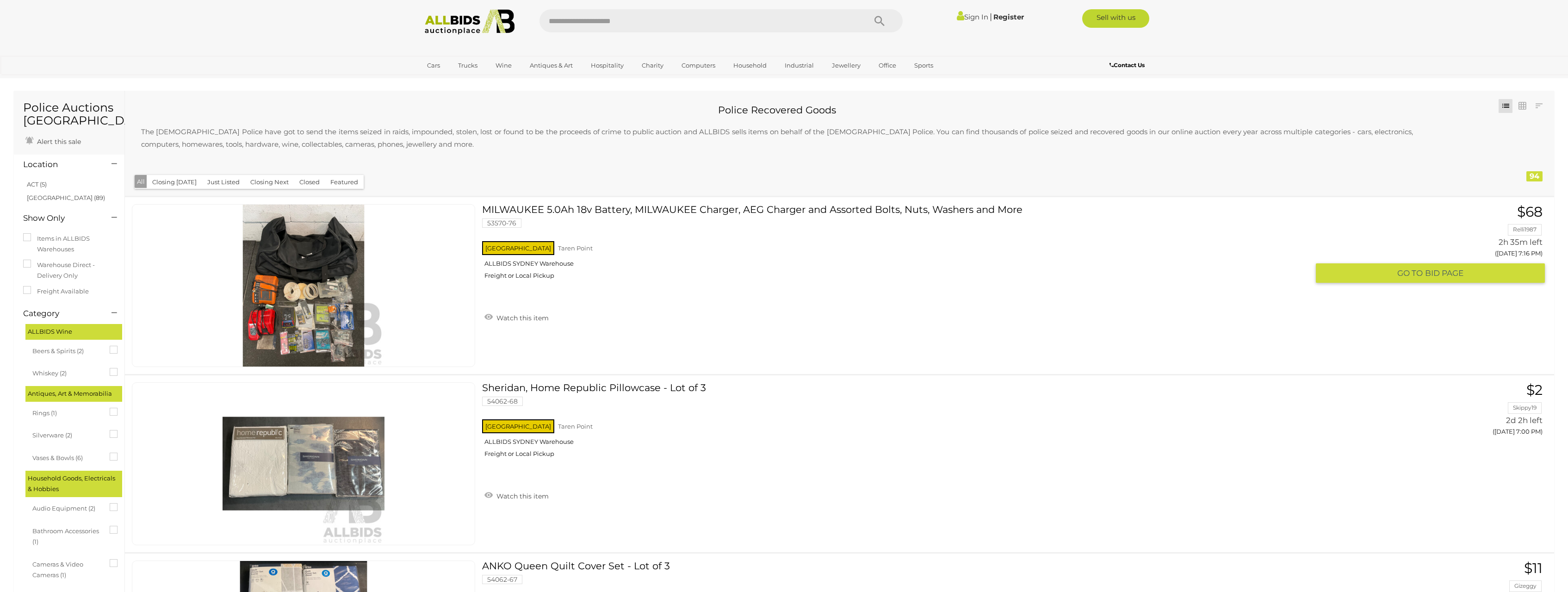
drag, startPoint x: 454, startPoint y: 222, endPoint x: 452, endPoint y: 238, distance: 16.1
click at [417, 160] on div "Police Recovered Goods The [DEMOGRAPHIC_DATA] Police have got to send the items…" at bounding box center [780, 134] width 1297 height 74
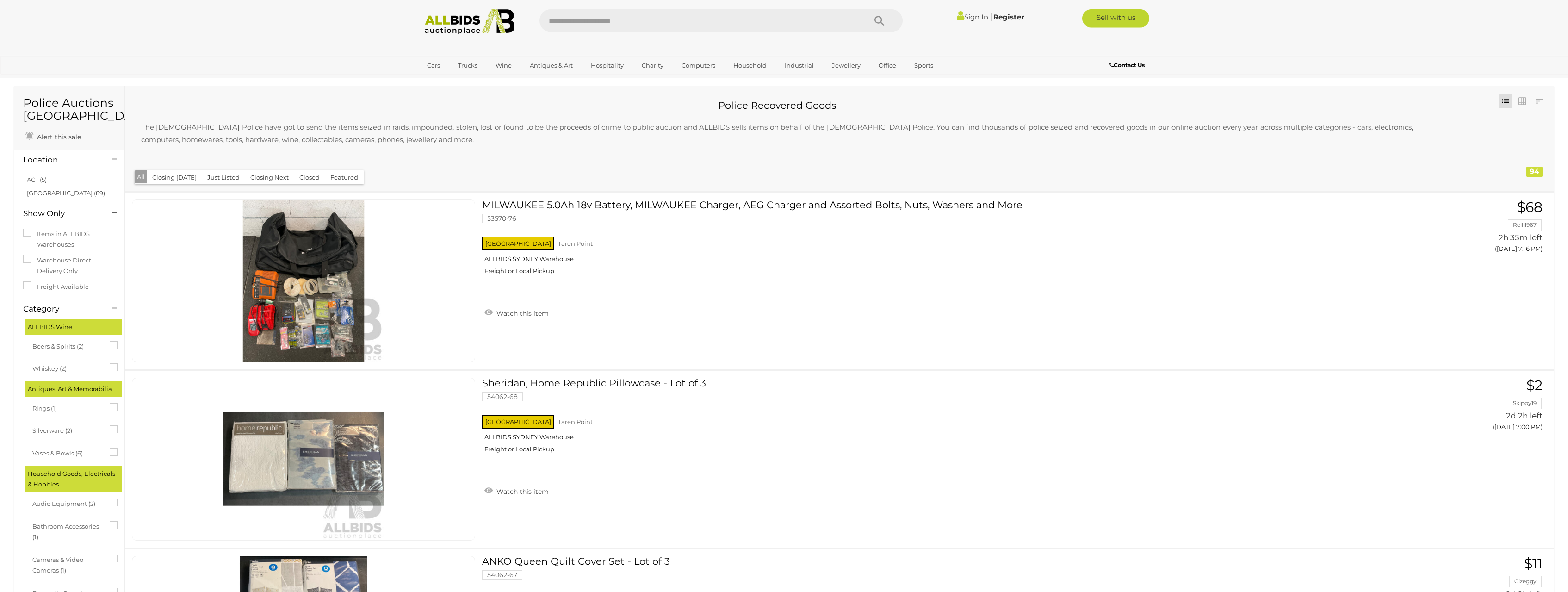
scroll to position [15, 0]
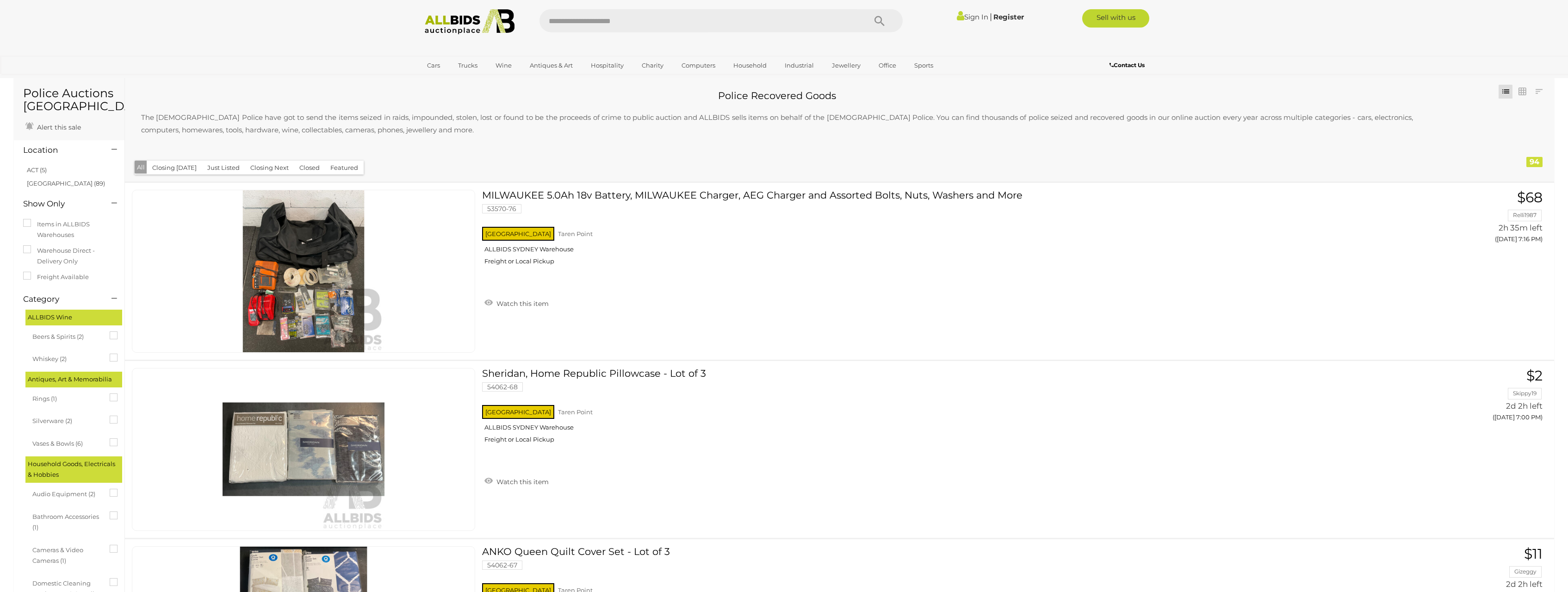
drag, startPoint x: 417, startPoint y: 160, endPoint x: 416, endPoint y: 175, distance: 15.0
click at [415, 150] on div "Police Recovered Goods The [DEMOGRAPHIC_DATA] Police have got to send the items…" at bounding box center [780, 120] width 1297 height 74
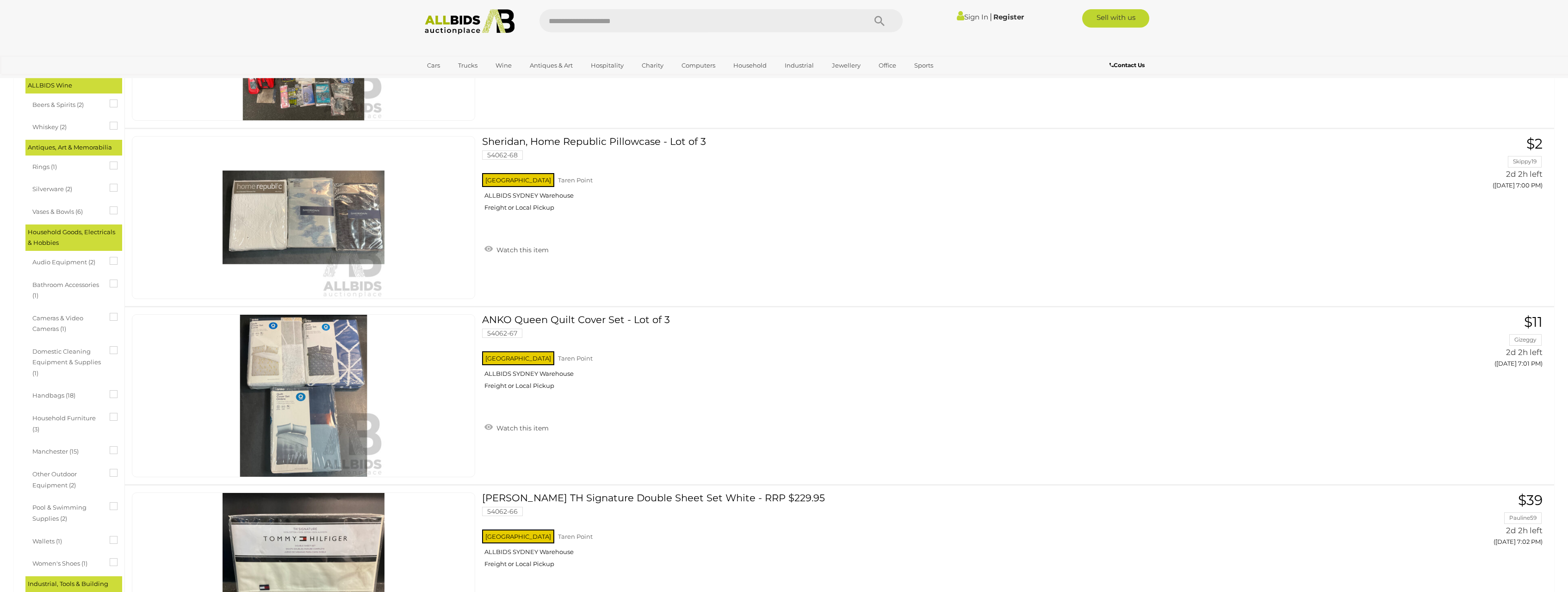
scroll to position [0, 0]
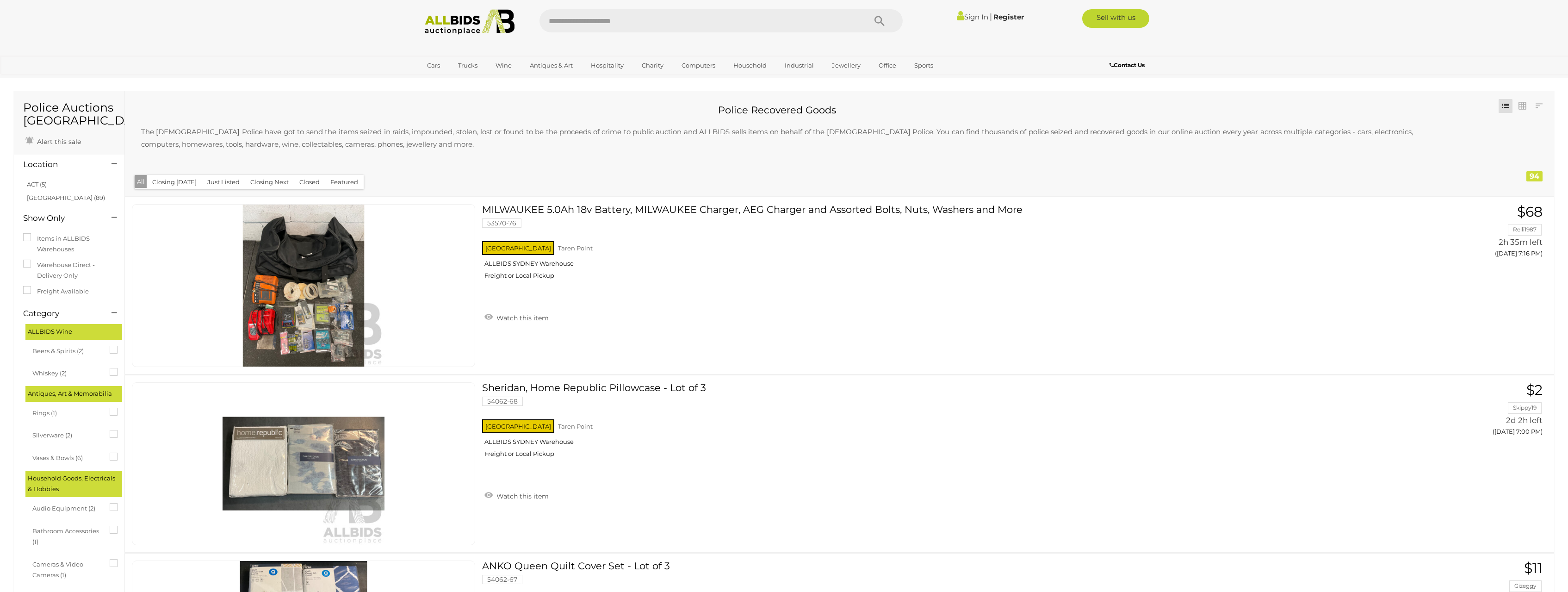
click at [273, 107] on h2 "Police Recovered Goods" at bounding box center [777, 110] width 1290 height 10
drag, startPoint x: 298, startPoint y: 107, endPoint x: 293, endPoint y: 107, distance: 5.0
click at [291, 107] on h2 "Police Recovered Goods" at bounding box center [777, 110] width 1290 height 10
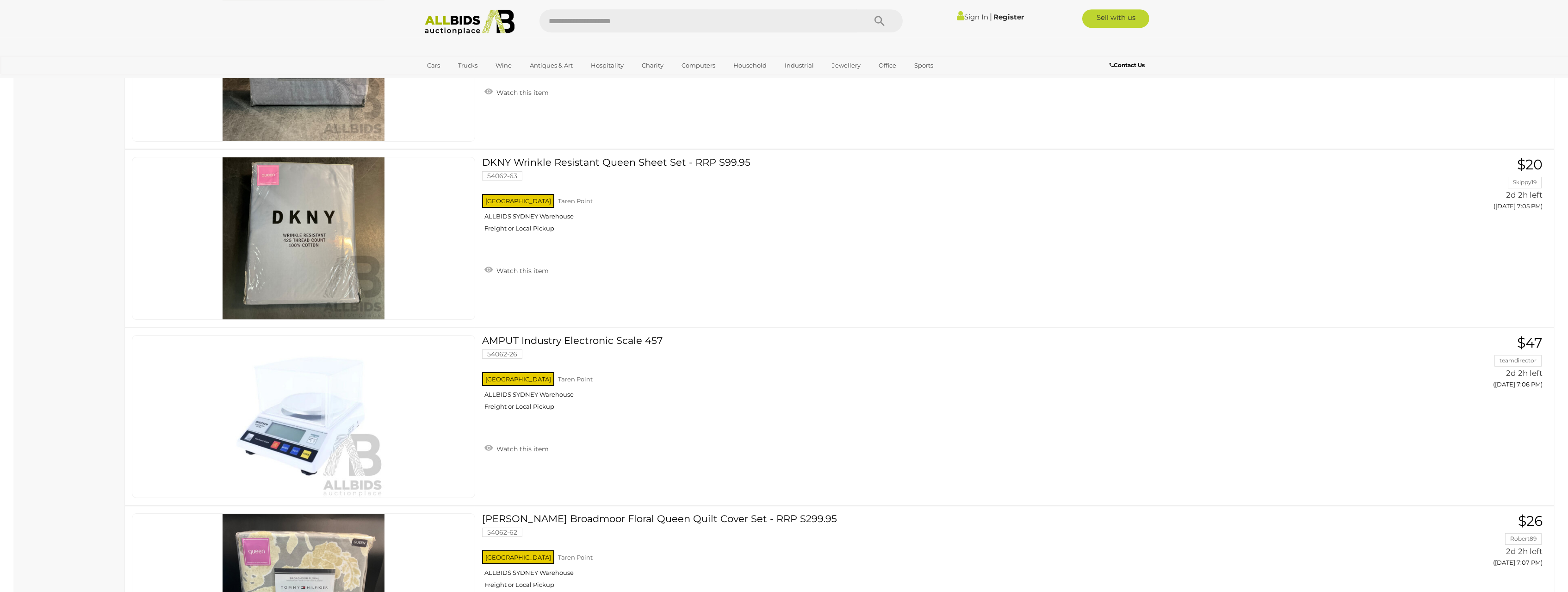
scroll to position [1228, 0]
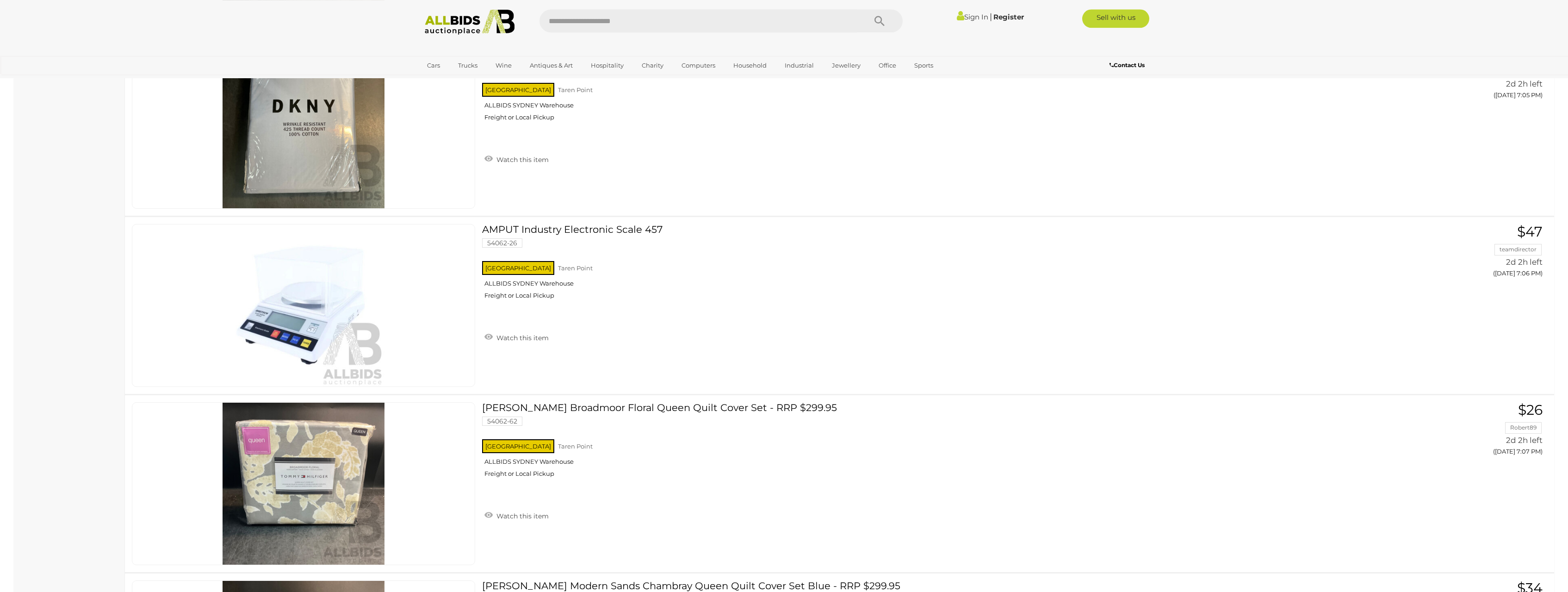
drag, startPoint x: 103, startPoint y: 199, endPoint x: 89, endPoint y: 190, distance: 16.6
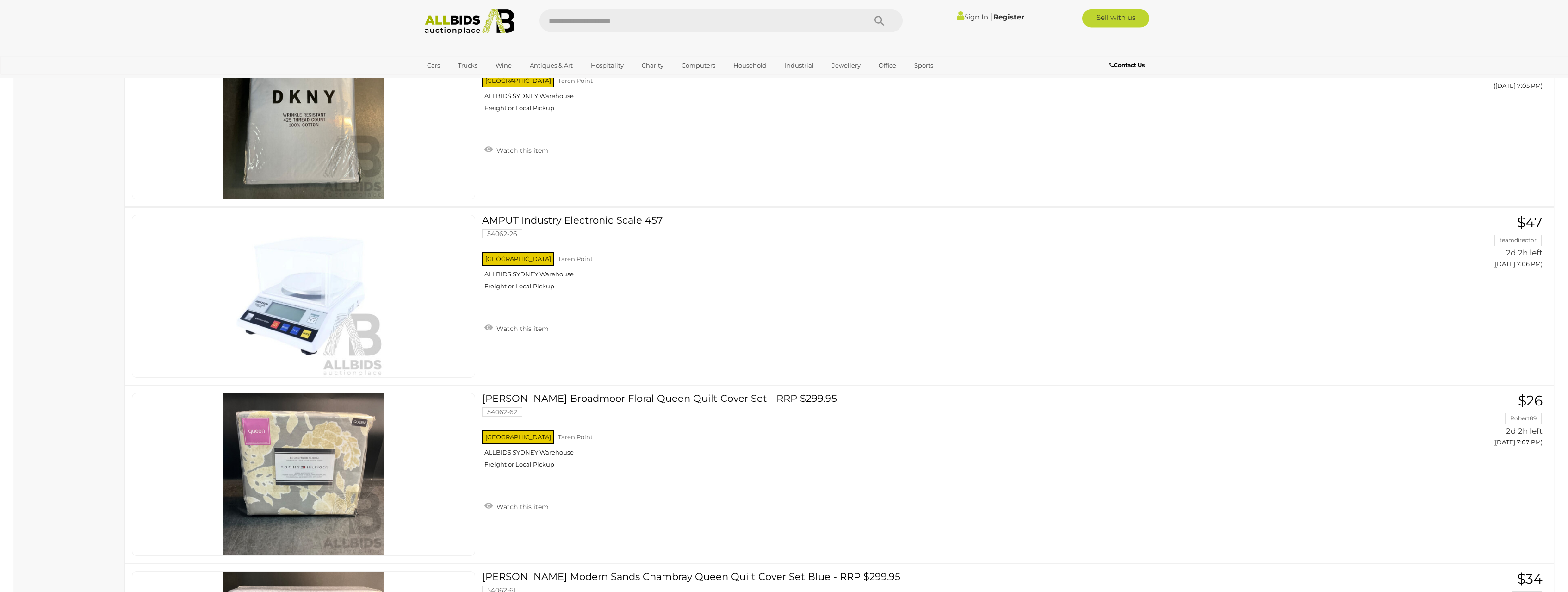
scroll to position [1261, 0]
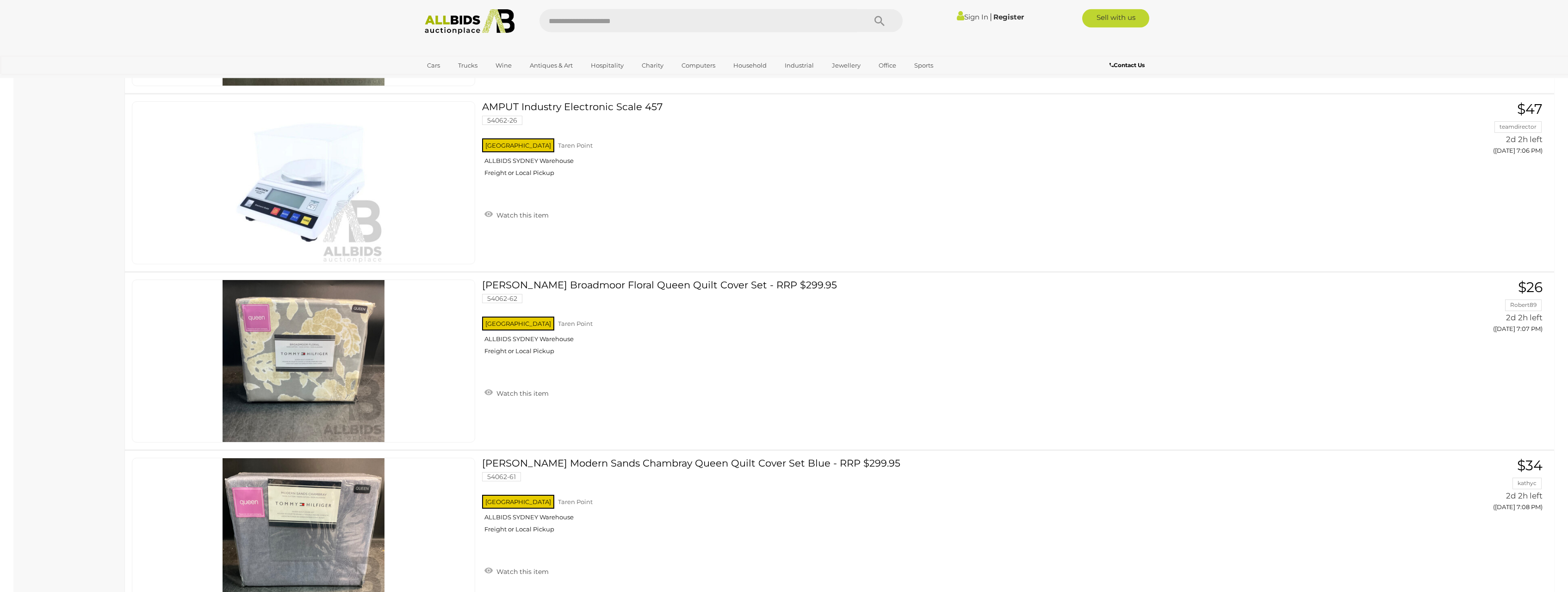
scroll to position [1354, 0]
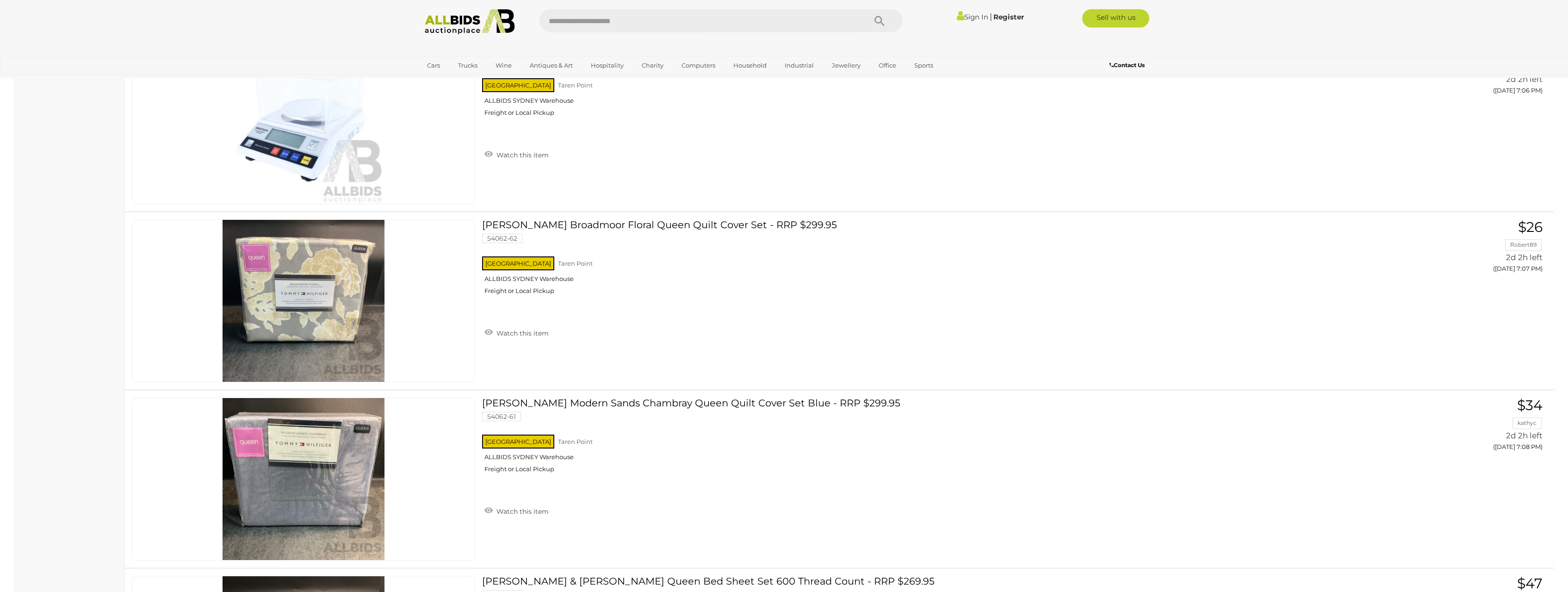
scroll to position [1439, 0]
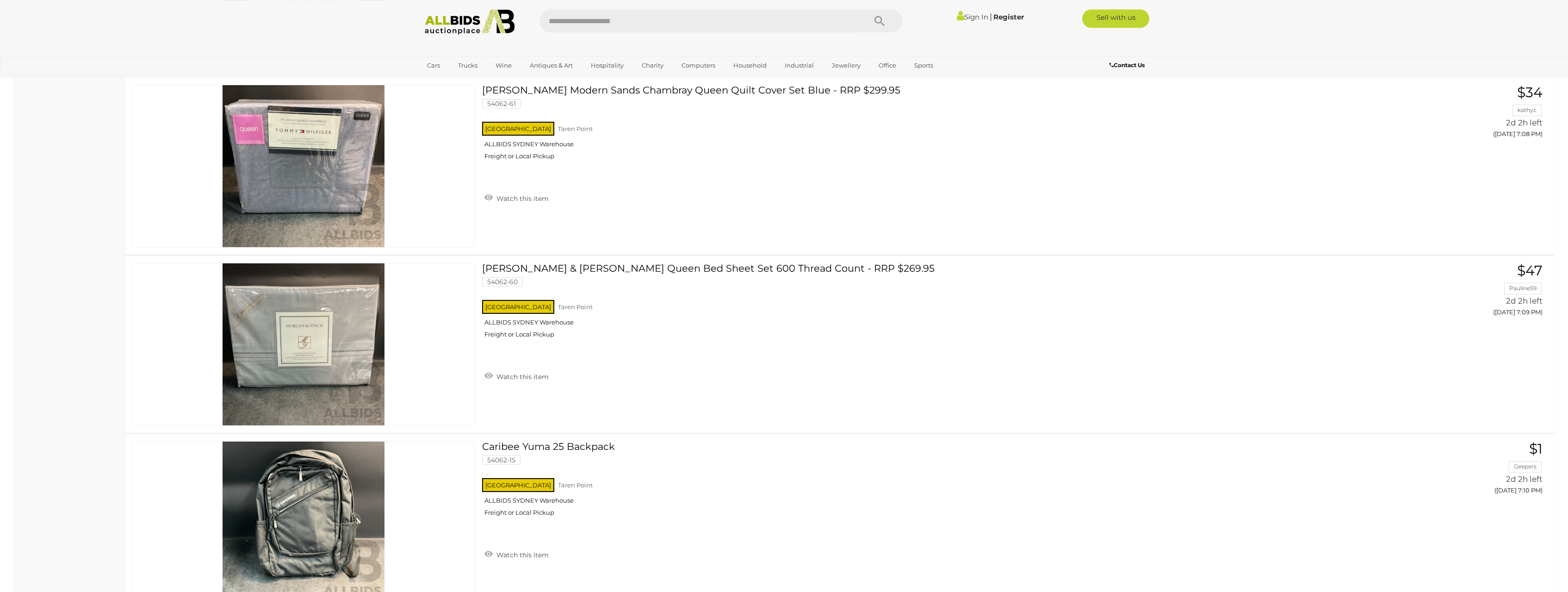
drag, startPoint x: 71, startPoint y: 195, endPoint x: 77, endPoint y: 233, distance: 38.5
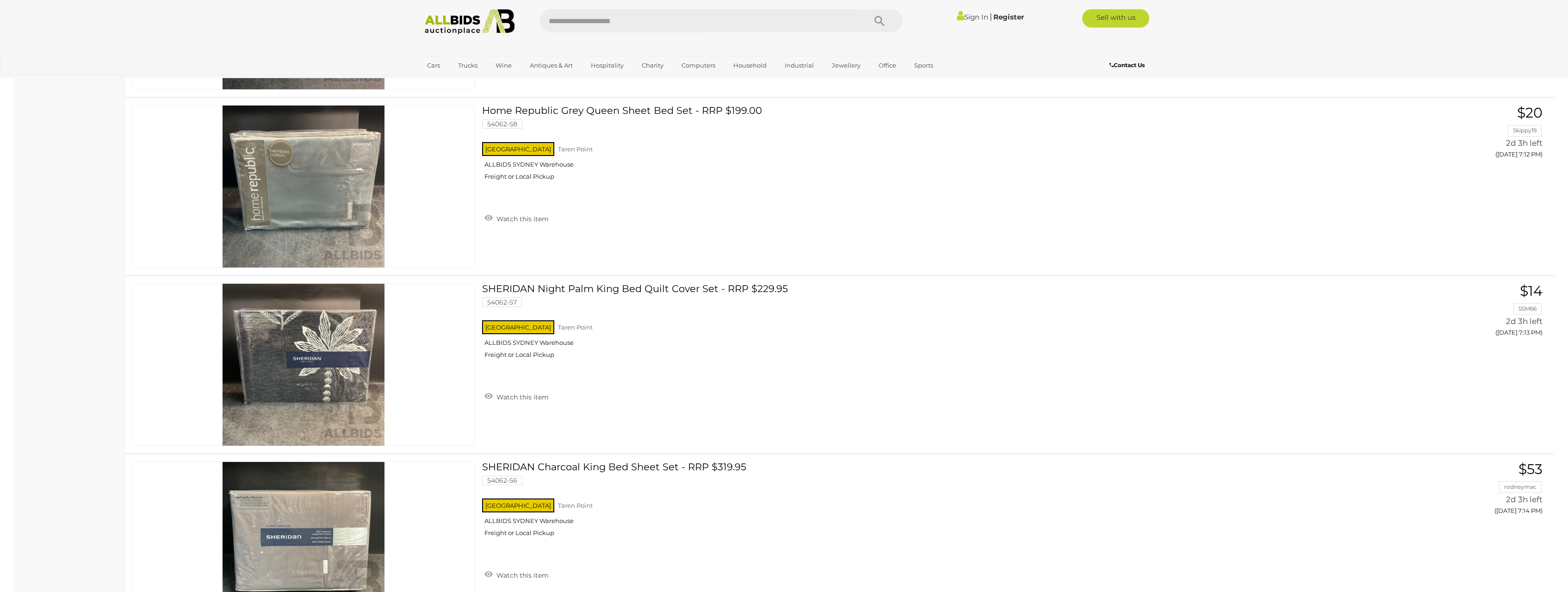
drag, startPoint x: 80, startPoint y: 216, endPoint x: 97, endPoint y: 267, distance: 53.8
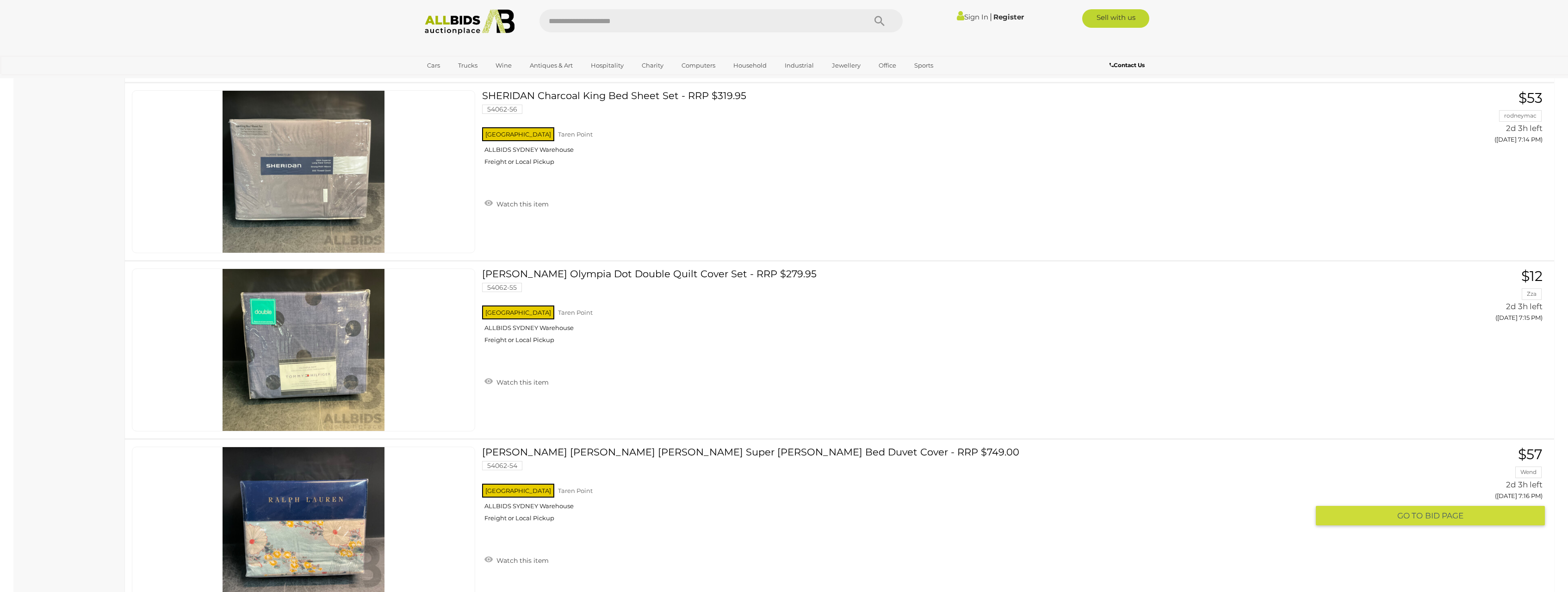
scroll to position [3109, 0]
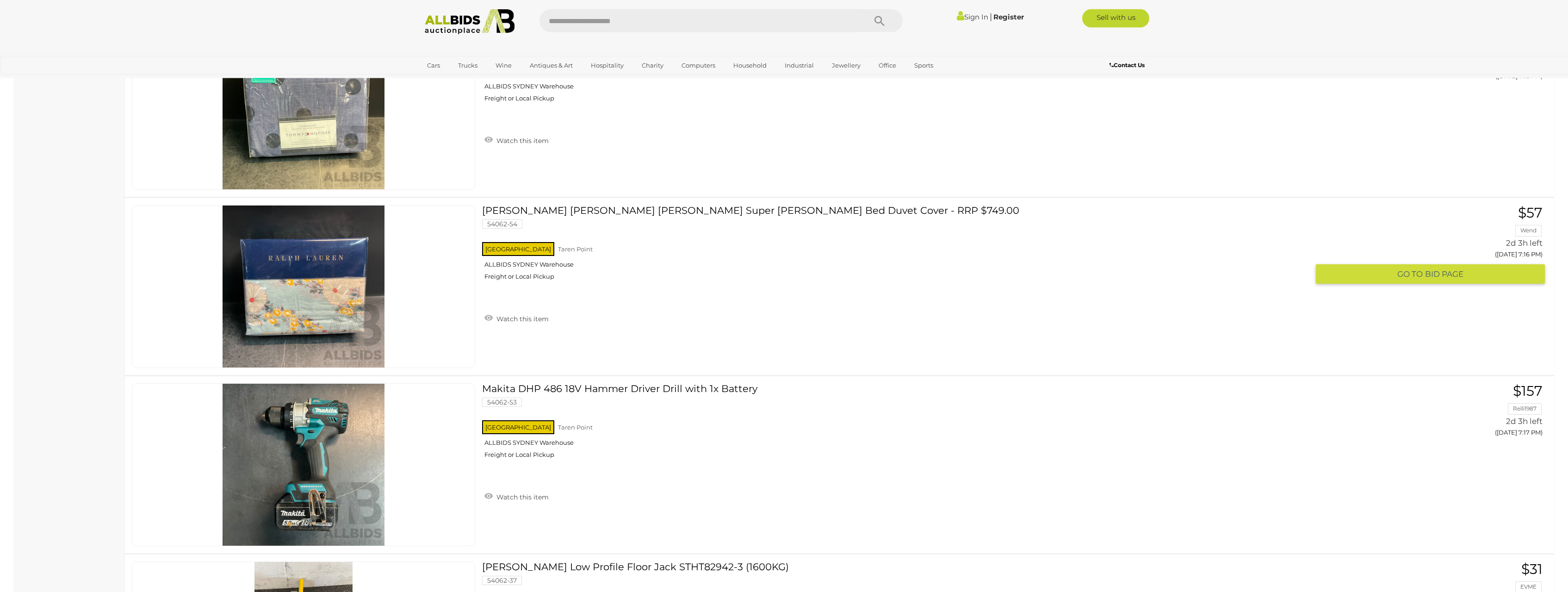
drag, startPoint x: 100, startPoint y: 275, endPoint x: 111, endPoint y: 324, distance: 50.2
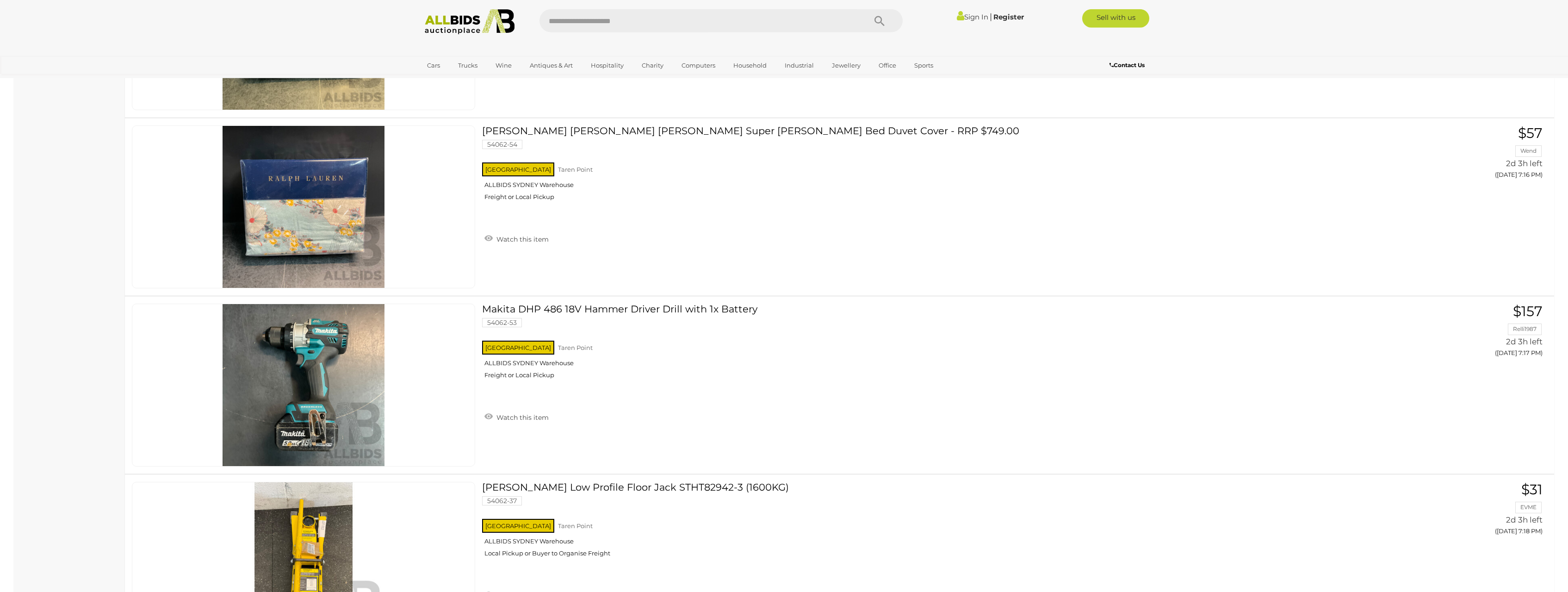
drag, startPoint x: 109, startPoint y: 317, endPoint x: 102, endPoint y: 298, distance: 20.2
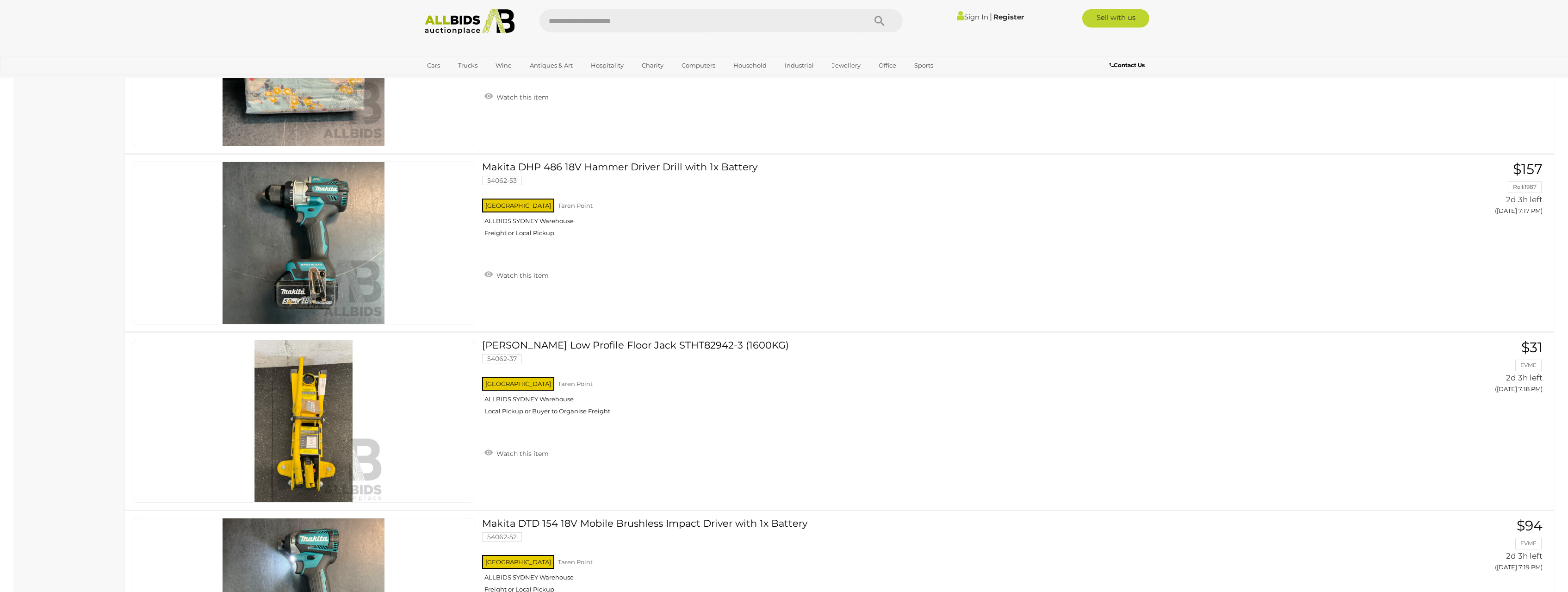
drag, startPoint x: 100, startPoint y: 328, endPoint x: 97, endPoint y: 335, distance: 7.6
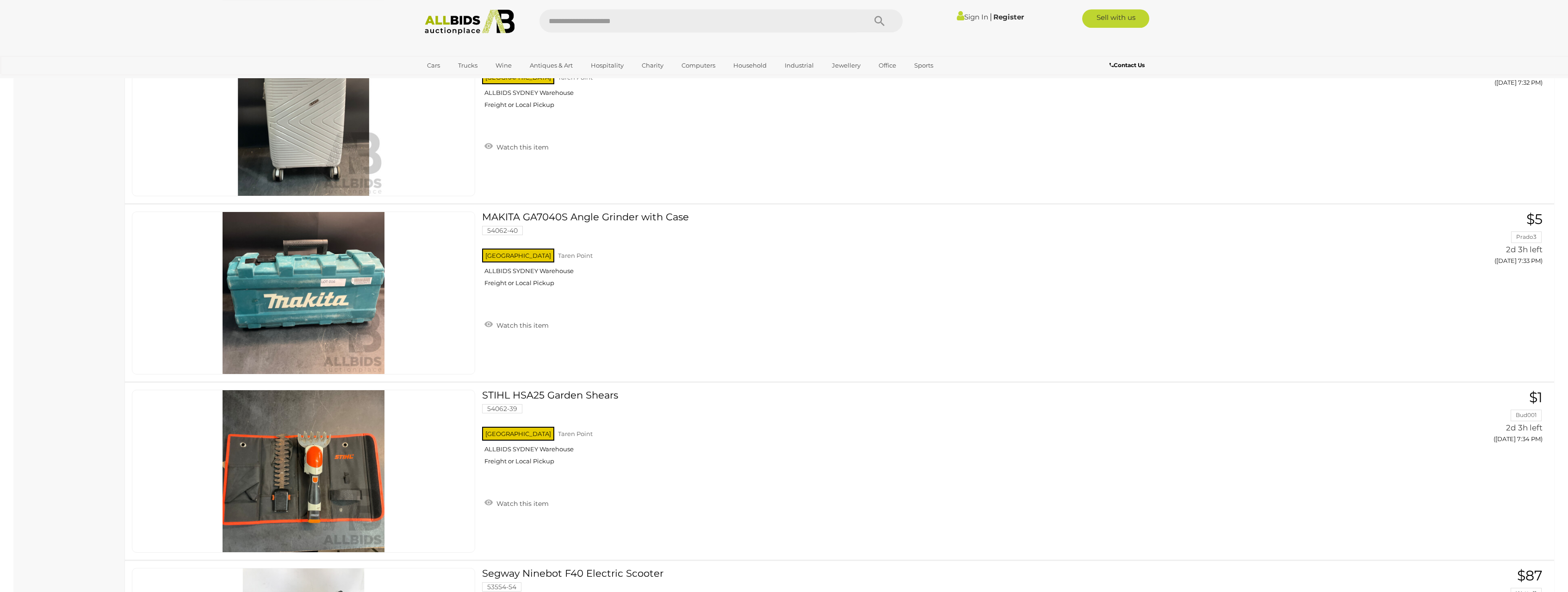
scroll to position [6407, 0]
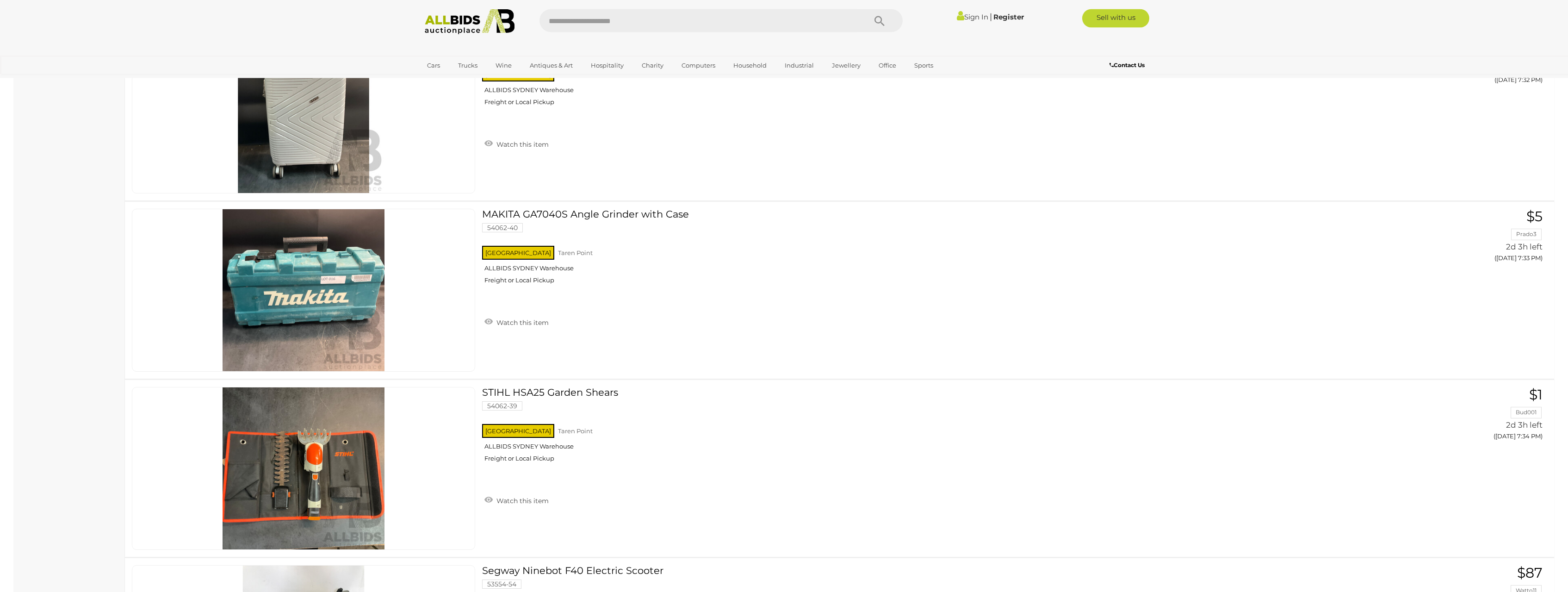
drag, startPoint x: 102, startPoint y: 266, endPoint x: 103, endPoint y: 280, distance: 14.0
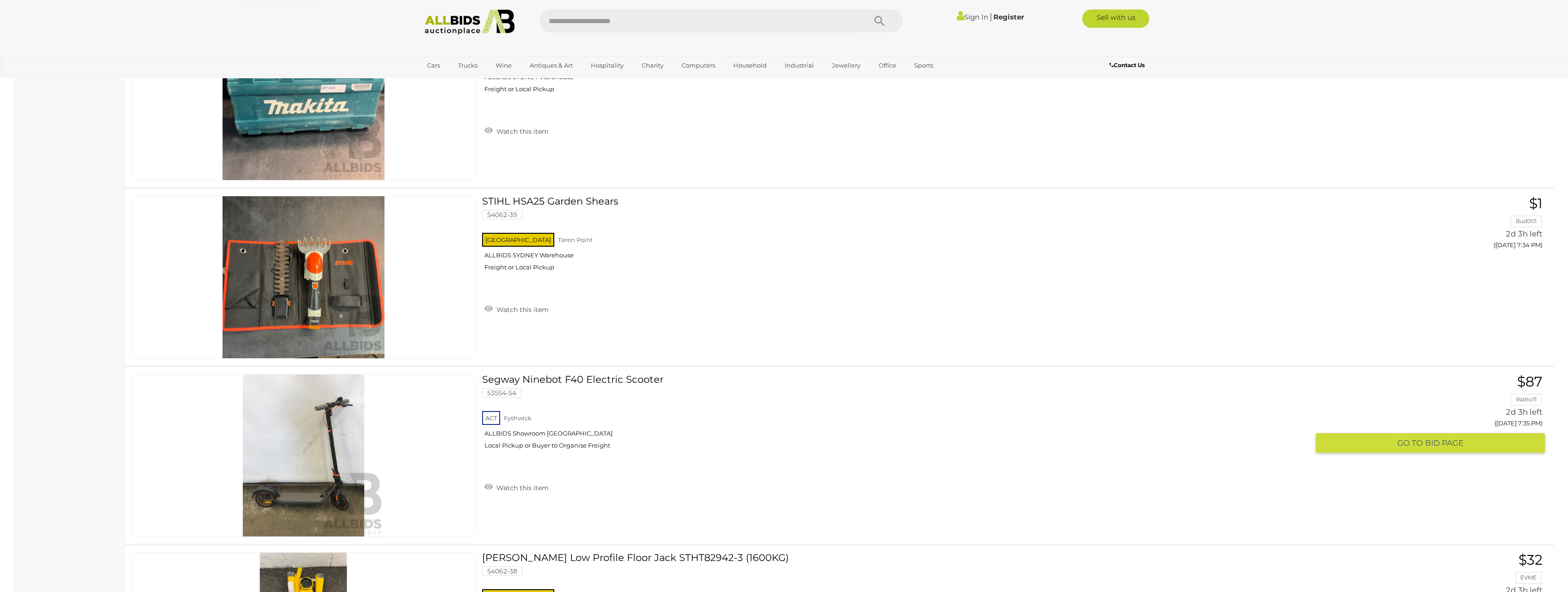
scroll to position [6810, 0]
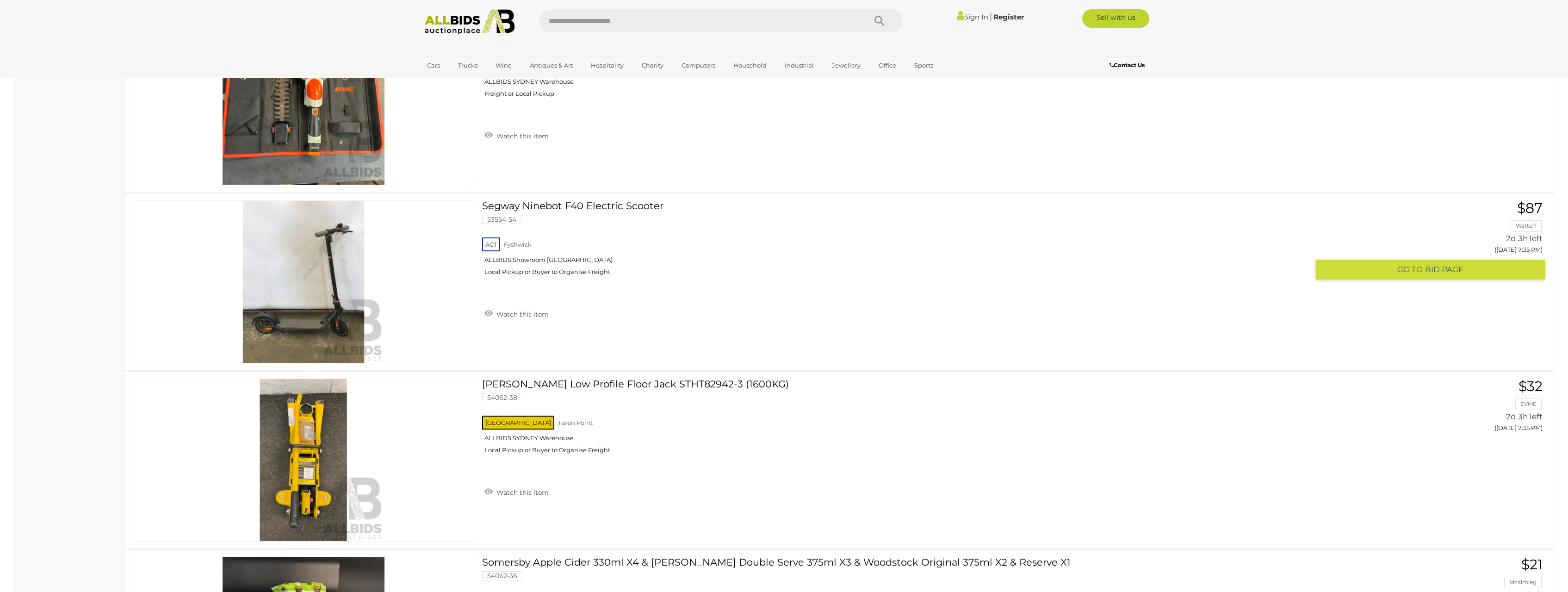
drag, startPoint x: 110, startPoint y: 289, endPoint x: 122, endPoint y: 350, distance: 62.2
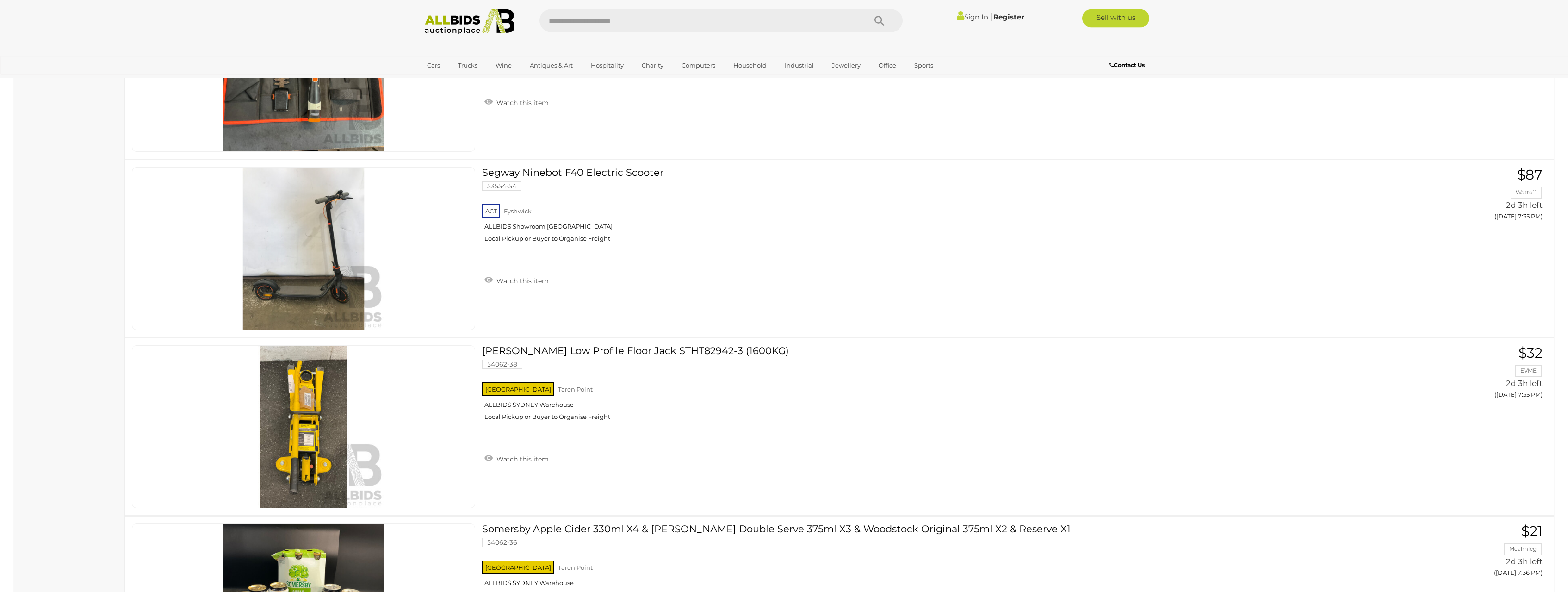
drag, startPoint x: 116, startPoint y: 312, endPoint x: 112, endPoint y: 303, distance: 9.8
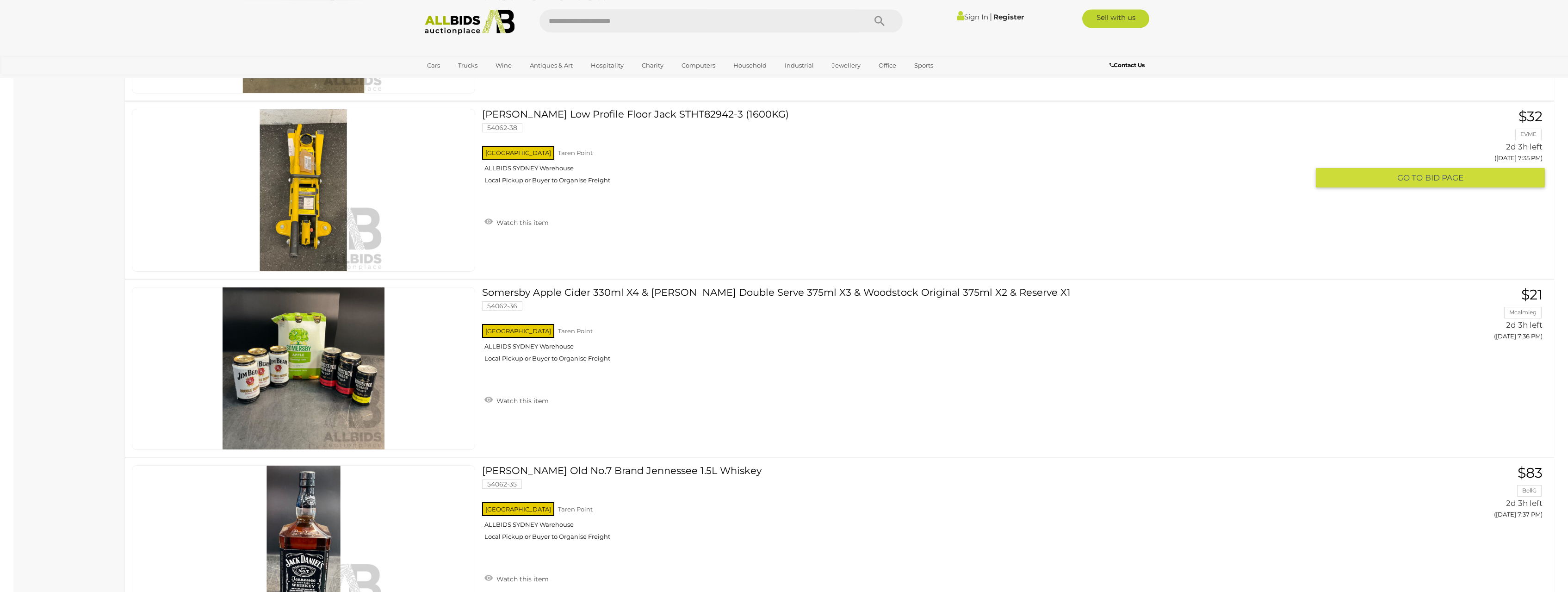
drag, startPoint x: 113, startPoint y: 301, endPoint x: 129, endPoint y: 396, distance: 96.3
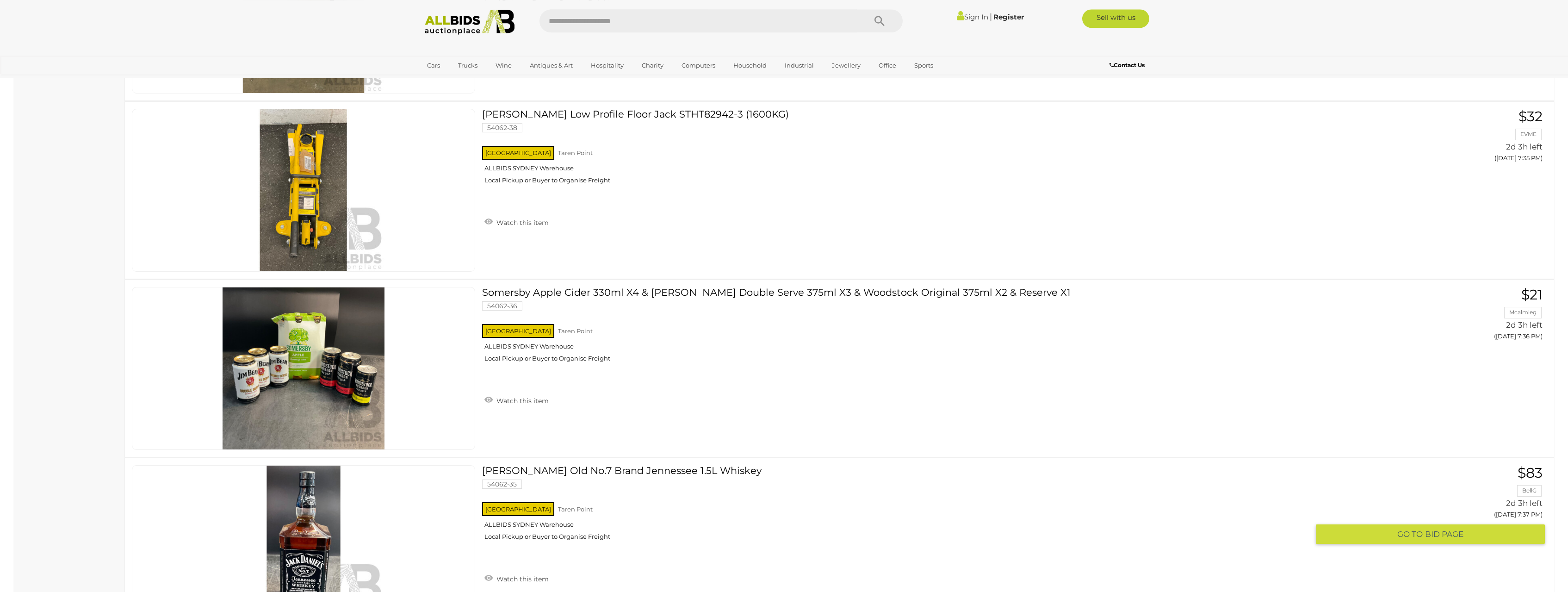
scroll to position [7237, 0]
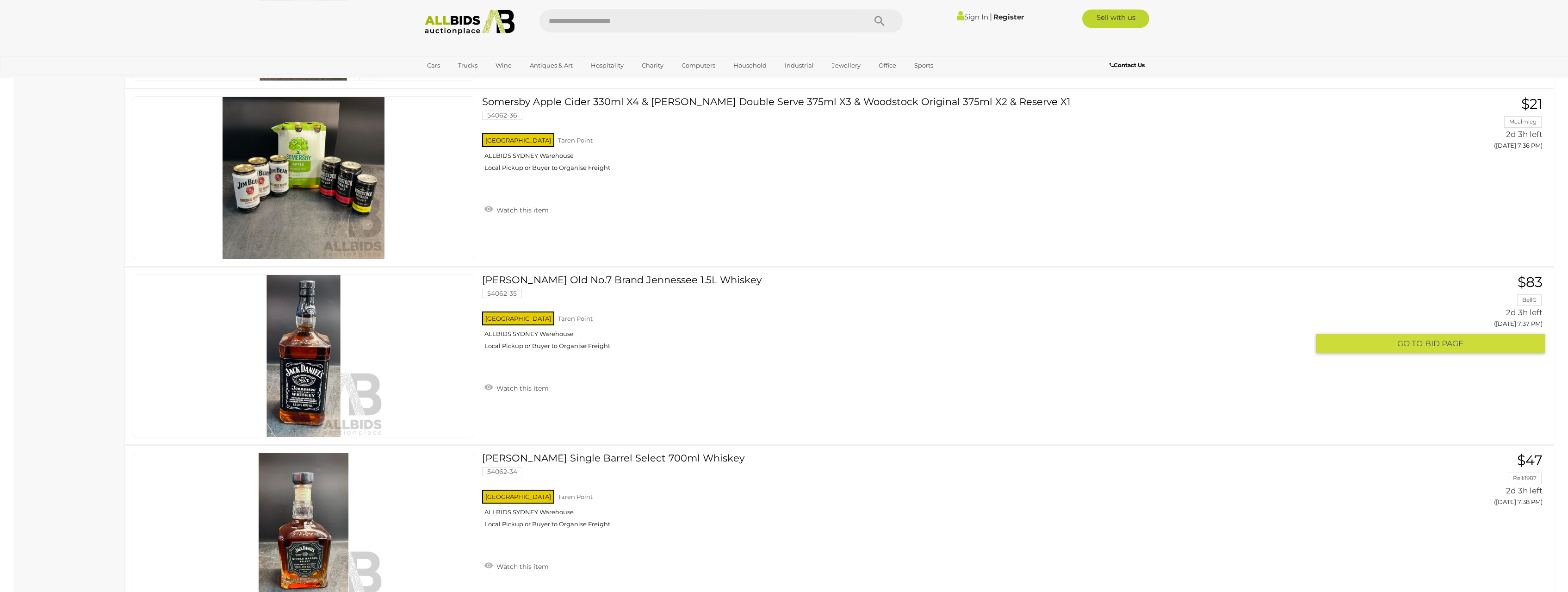
click at [119, 362] on div "[PERSON_NAME] Old No.7 Brand Jennessee 1.5L Whiskey 54062-35 NSW Taren Point Wa…" at bounding box center [839, 356] width 1443 height 177
drag, startPoint x: 119, startPoint y: 353, endPoint x: 107, endPoint y: 337, distance: 20.0
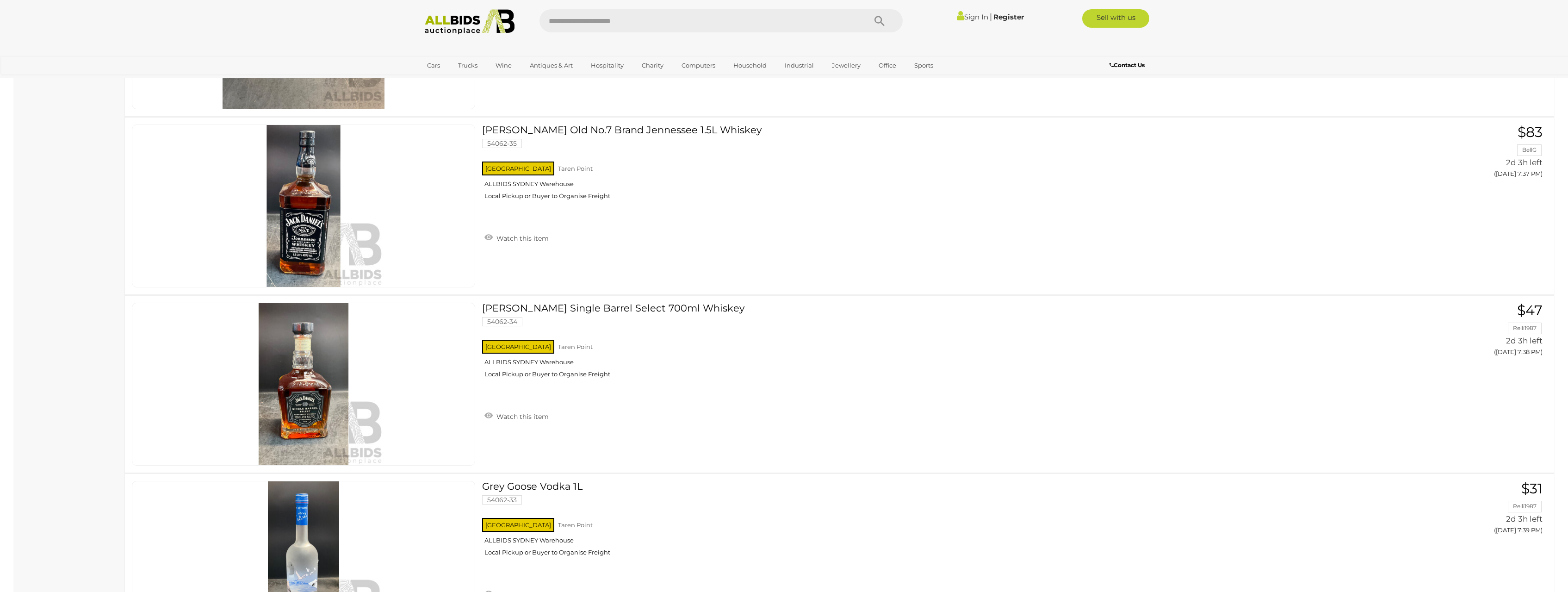
drag, startPoint x: 107, startPoint y: 325, endPoint x: 112, endPoint y: 386, distance: 61.2
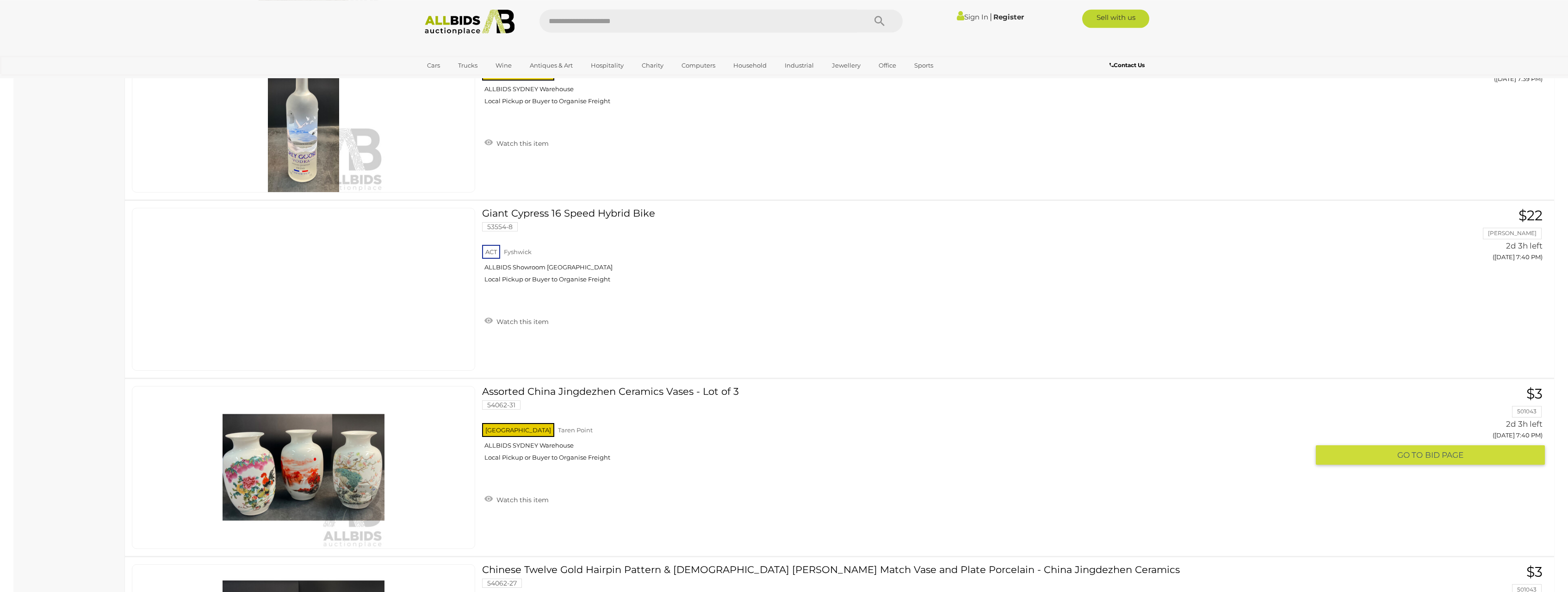
scroll to position [7951, 0]
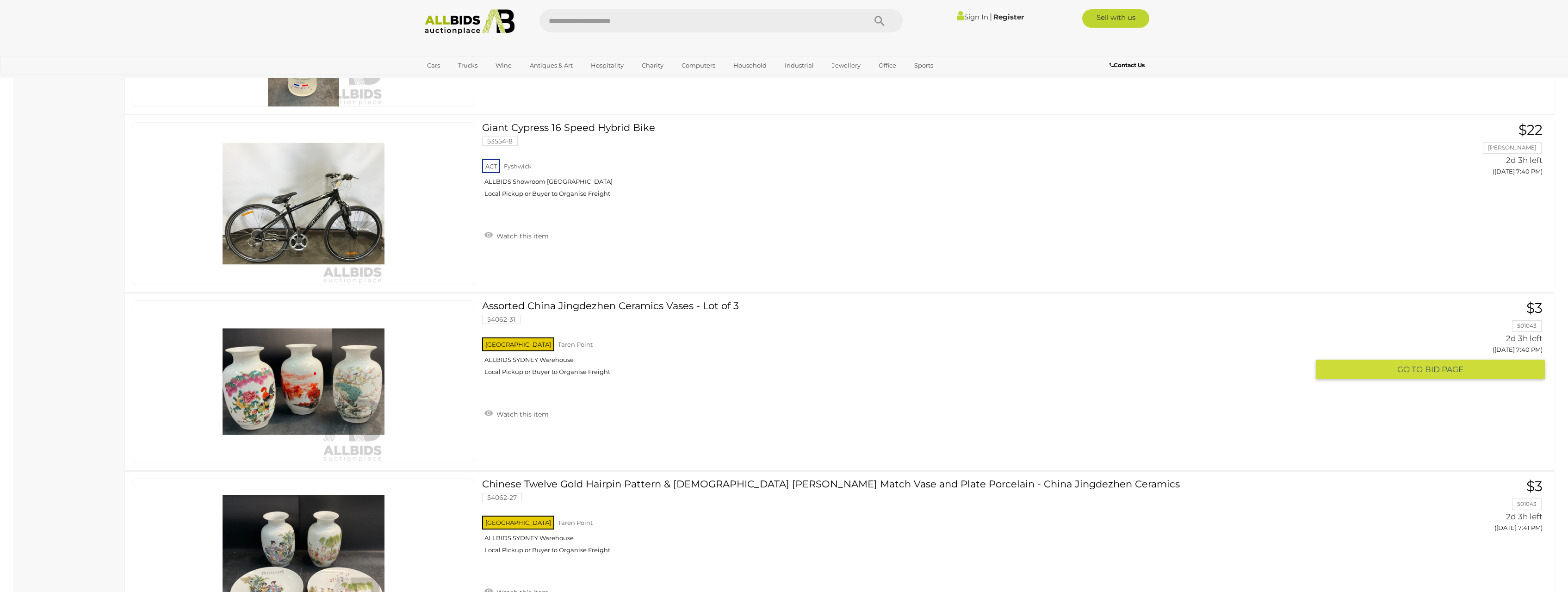
drag, startPoint x: 107, startPoint y: 354, endPoint x: 127, endPoint y: 435, distance: 83.4
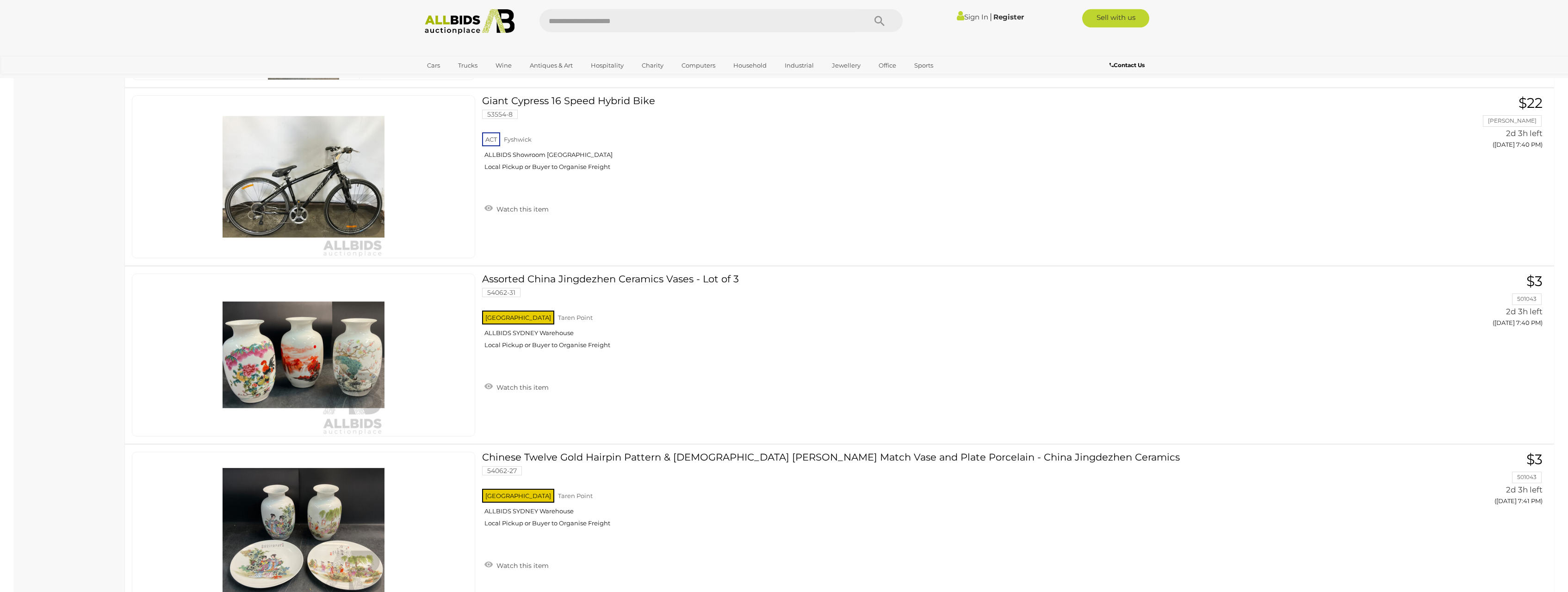
drag, startPoint x: 111, startPoint y: 361, endPoint x: 106, endPoint y: 348, distance: 13.9
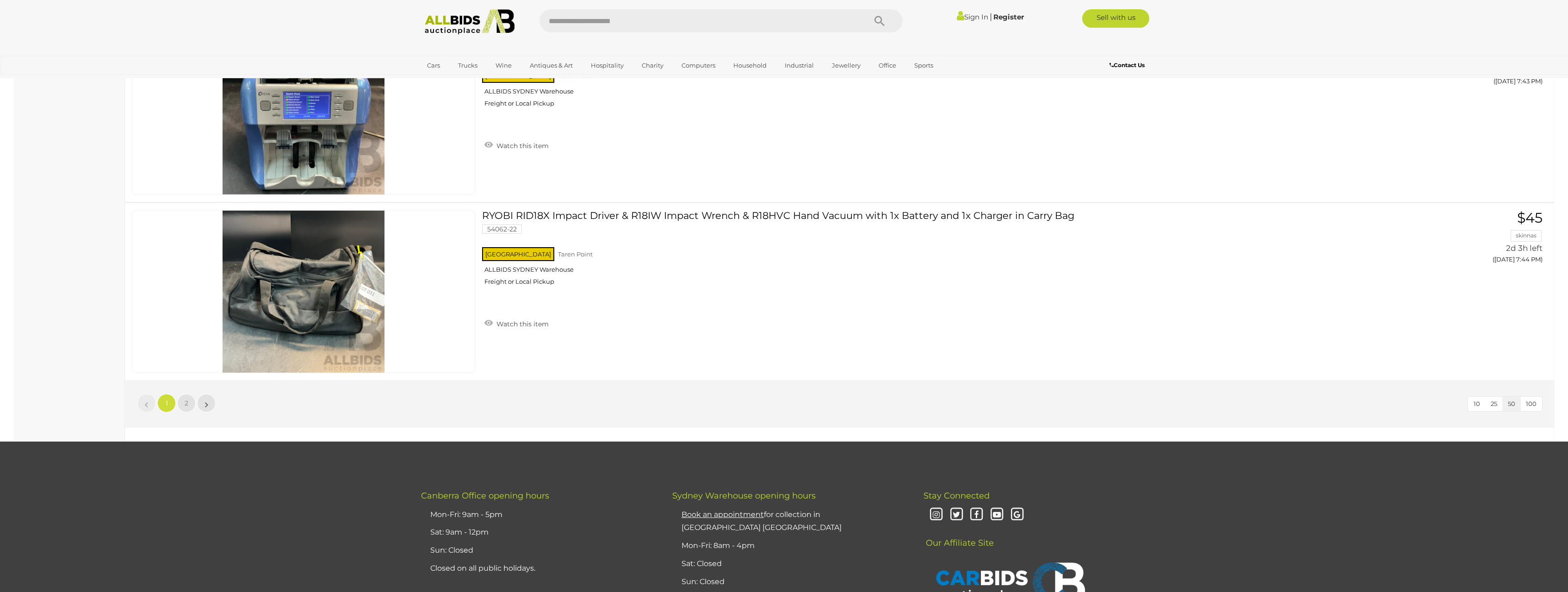
scroll to position [8695, 0]
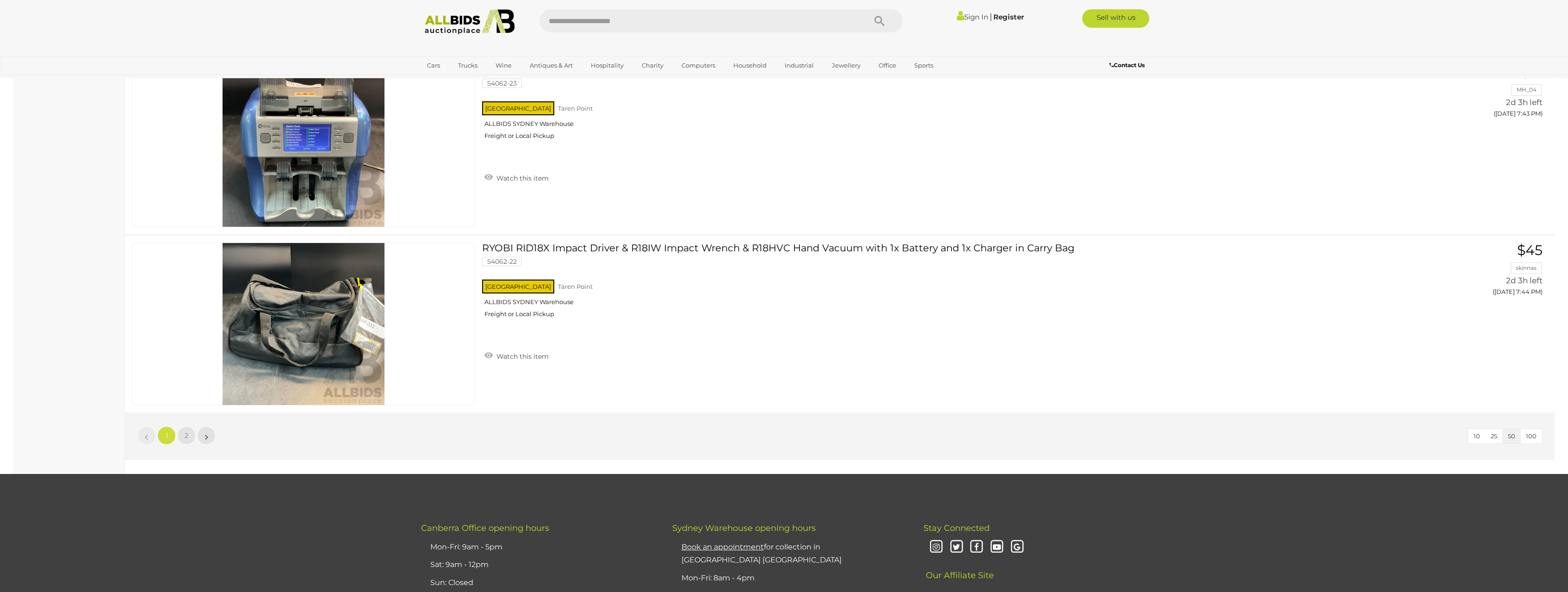
drag, startPoint x: 117, startPoint y: 286, endPoint x: 76, endPoint y: 286, distance: 41.0
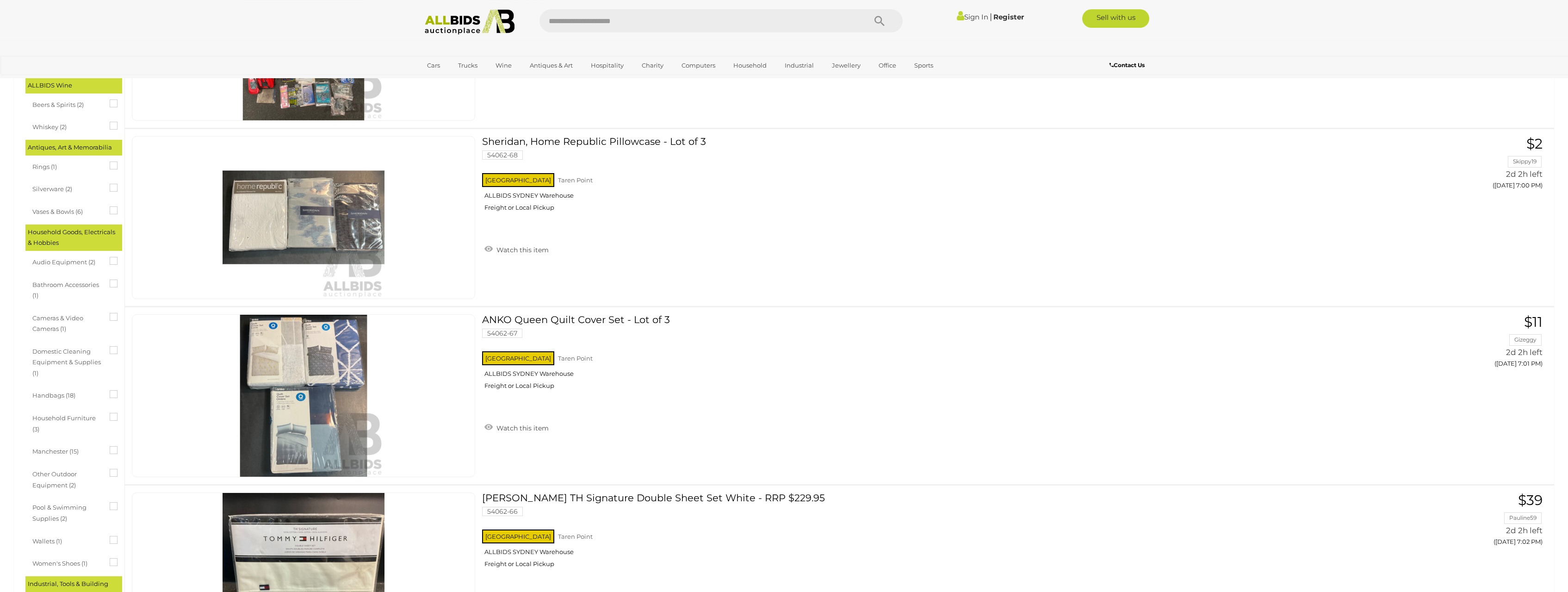
scroll to position [0, 0]
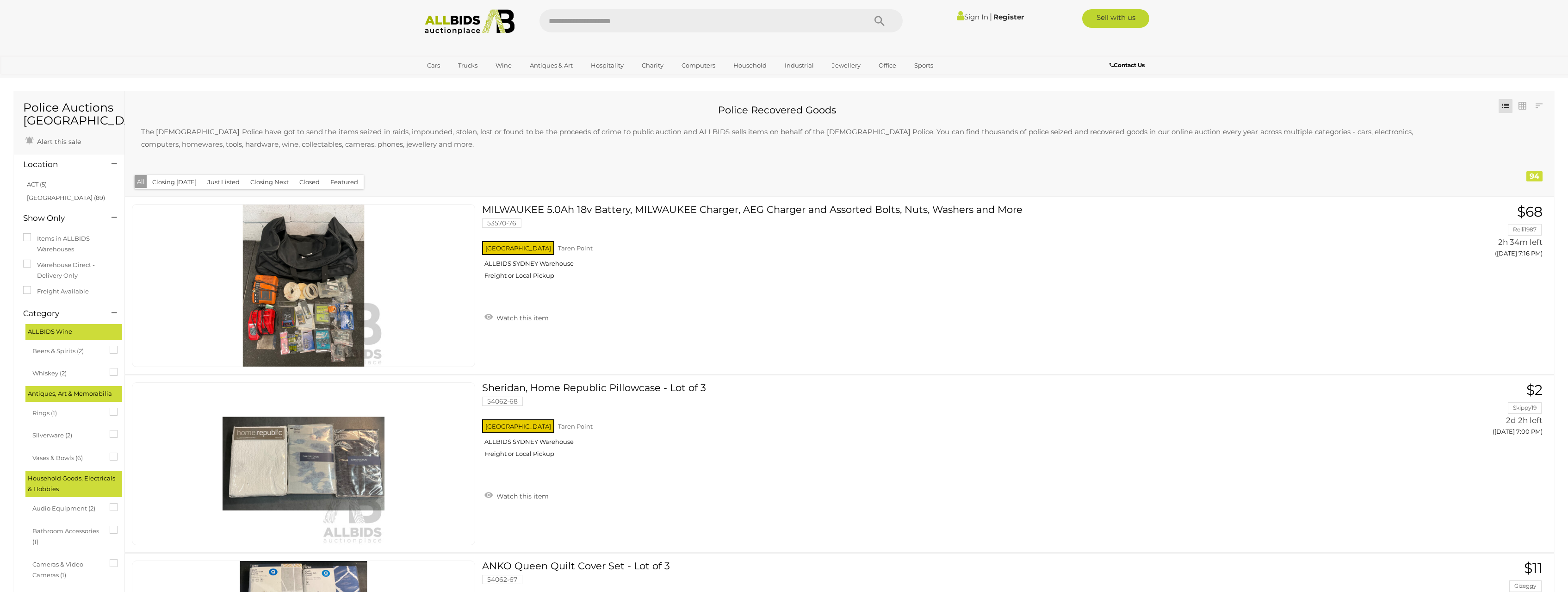
drag, startPoint x: 141, startPoint y: 118, endPoint x: 138, endPoint y: 113, distance: 5.8
click at [138, 113] on h2 "Police Recovered Goods" at bounding box center [777, 110] width 1290 height 10
click at [138, 113] on h2 "Police Recovered Goods" at bounding box center [777, 110] width 1290 height 10
click at [472, 150] on p "The [DEMOGRAPHIC_DATA] Police have got to send the items seized in raids, impou…" at bounding box center [777, 138] width 1290 height 43
